Goal: Check status: Check status

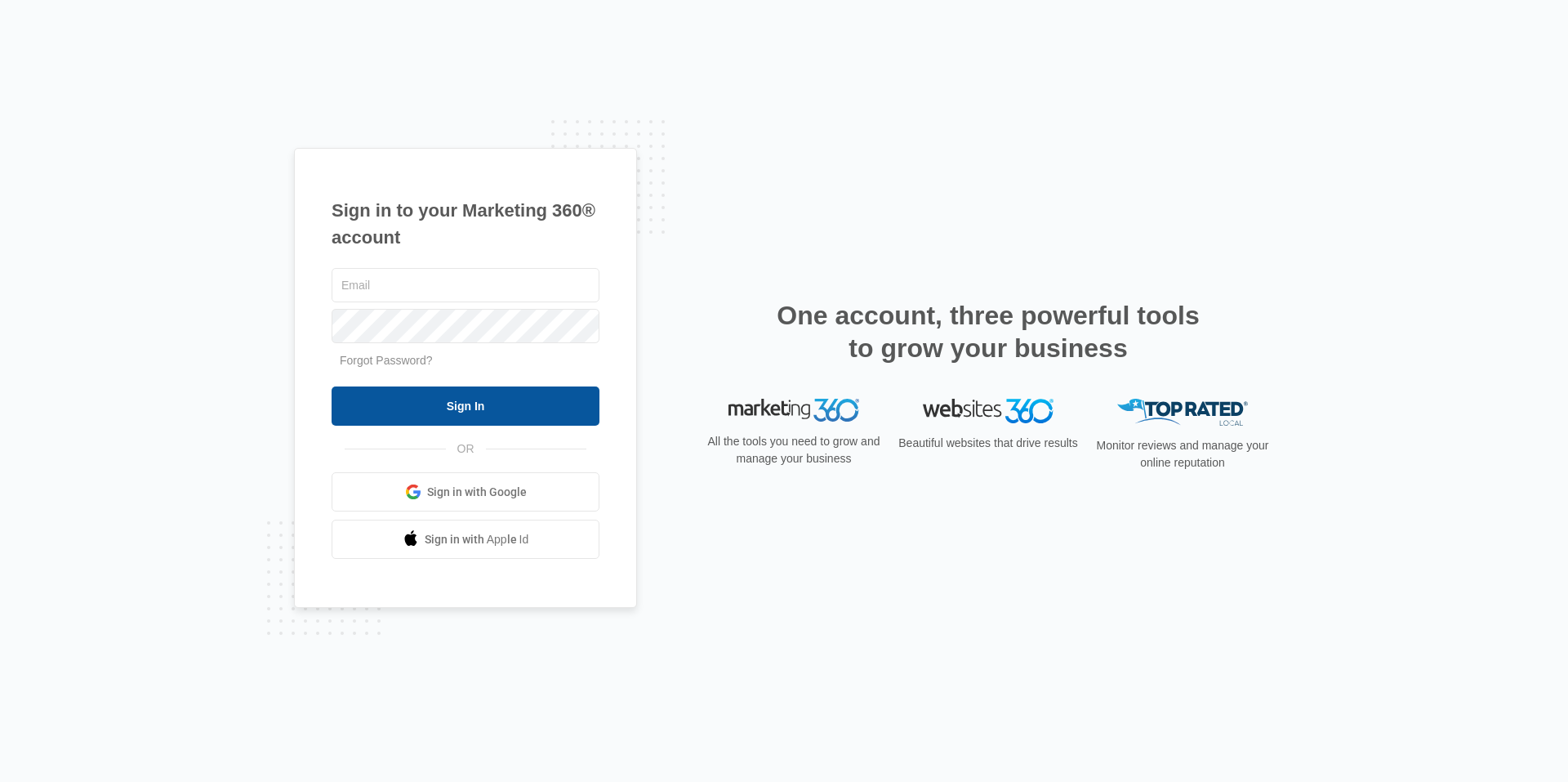
type input "[EMAIL_ADDRESS][DOMAIN_NAME]"
click at [469, 404] on input "Sign In" at bounding box center [465, 405] width 268 height 39
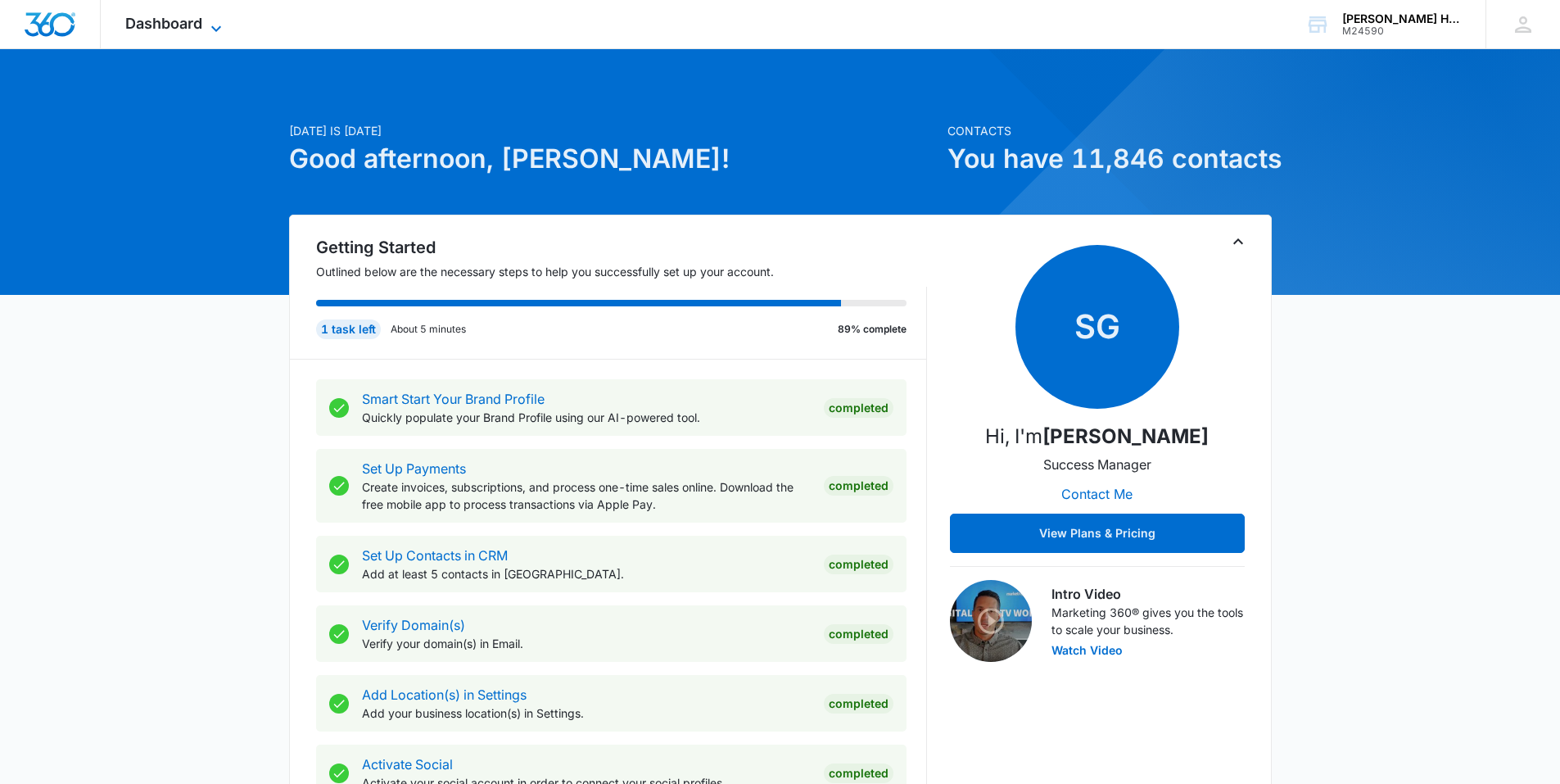
click at [151, 18] on span "Dashboard" at bounding box center [163, 23] width 77 height 17
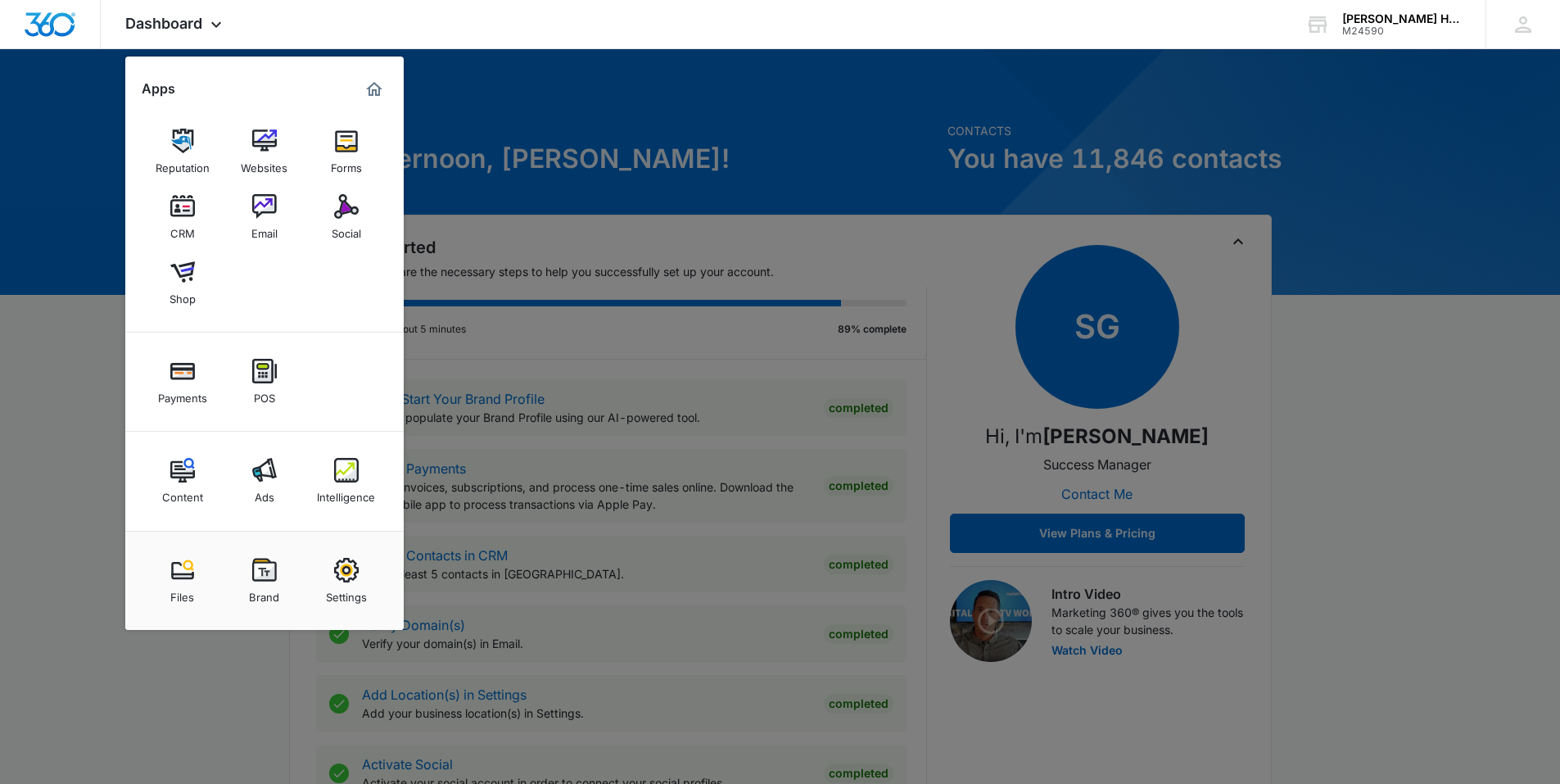
click at [351, 478] on img at bounding box center [346, 470] width 25 height 25
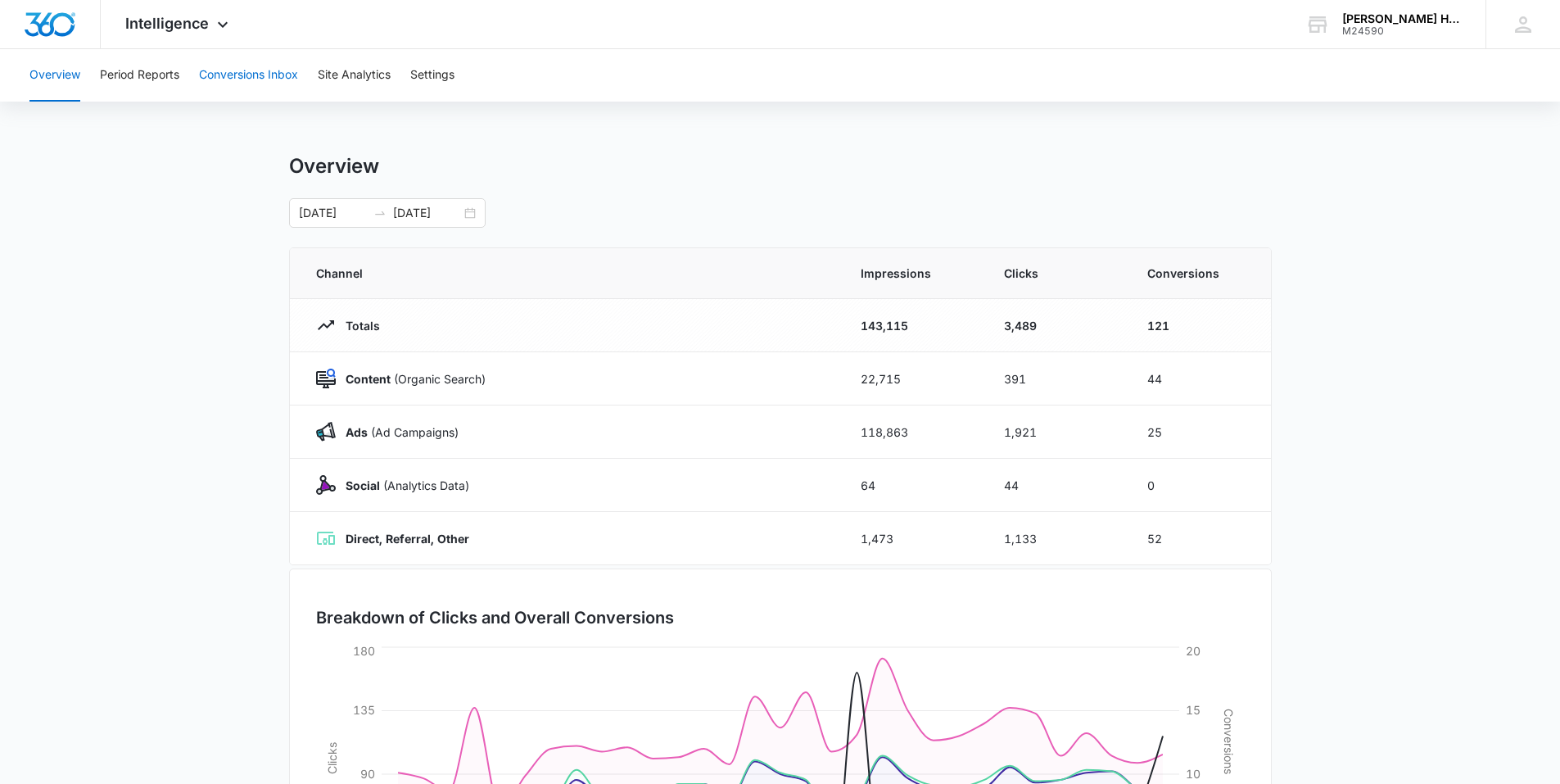
click at [201, 75] on button "Conversions Inbox" at bounding box center [248, 75] width 99 height 52
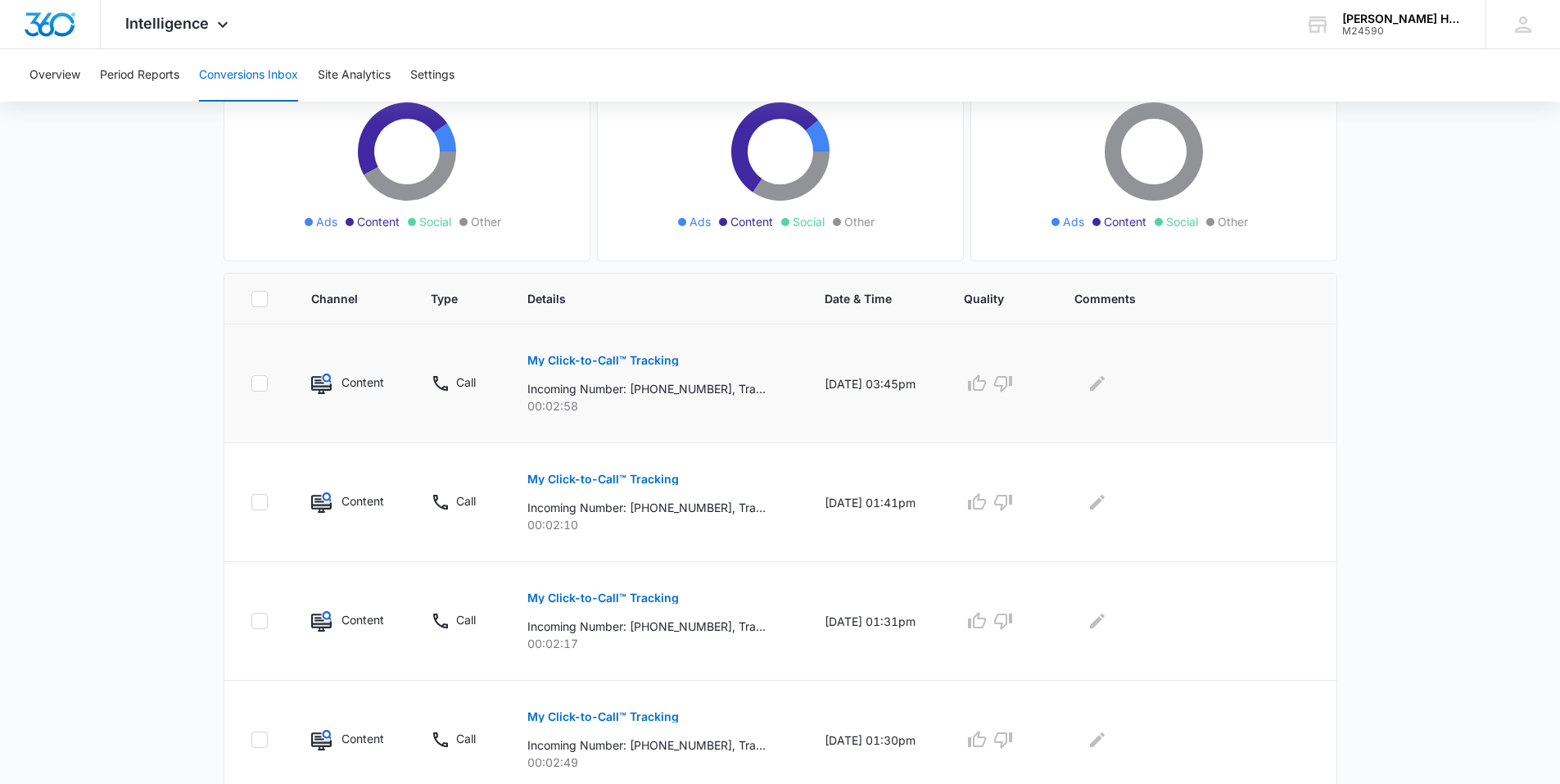
scroll to position [164, 0]
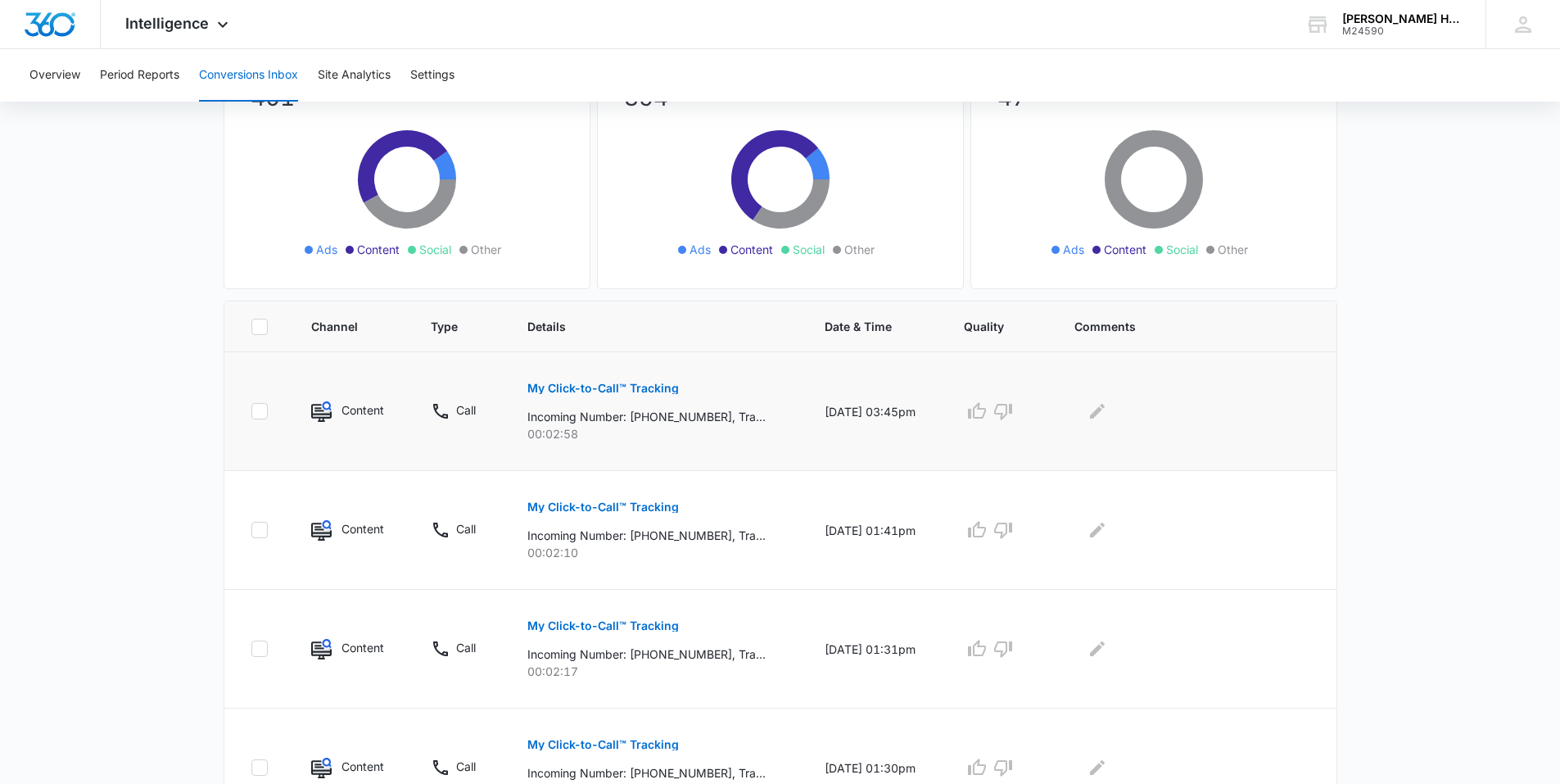
click at [665, 427] on p "00:02:58" at bounding box center [656, 433] width 258 height 17
click at [638, 626] on p "My Click-to-Call™ Tracking" at bounding box center [602, 625] width 151 height 11
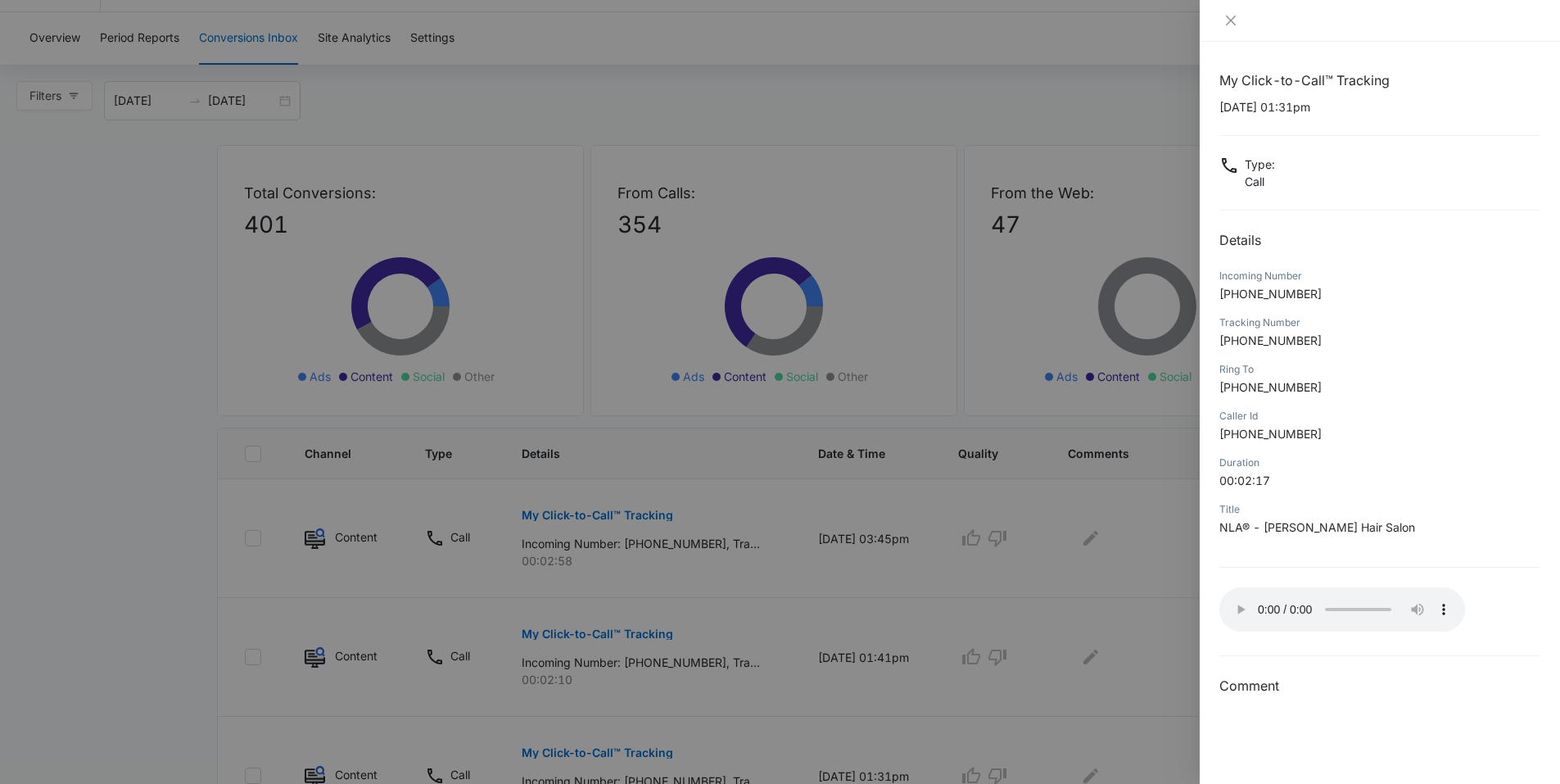
scroll to position [0, 0]
